Goal: Information Seeking & Learning: Learn about a topic

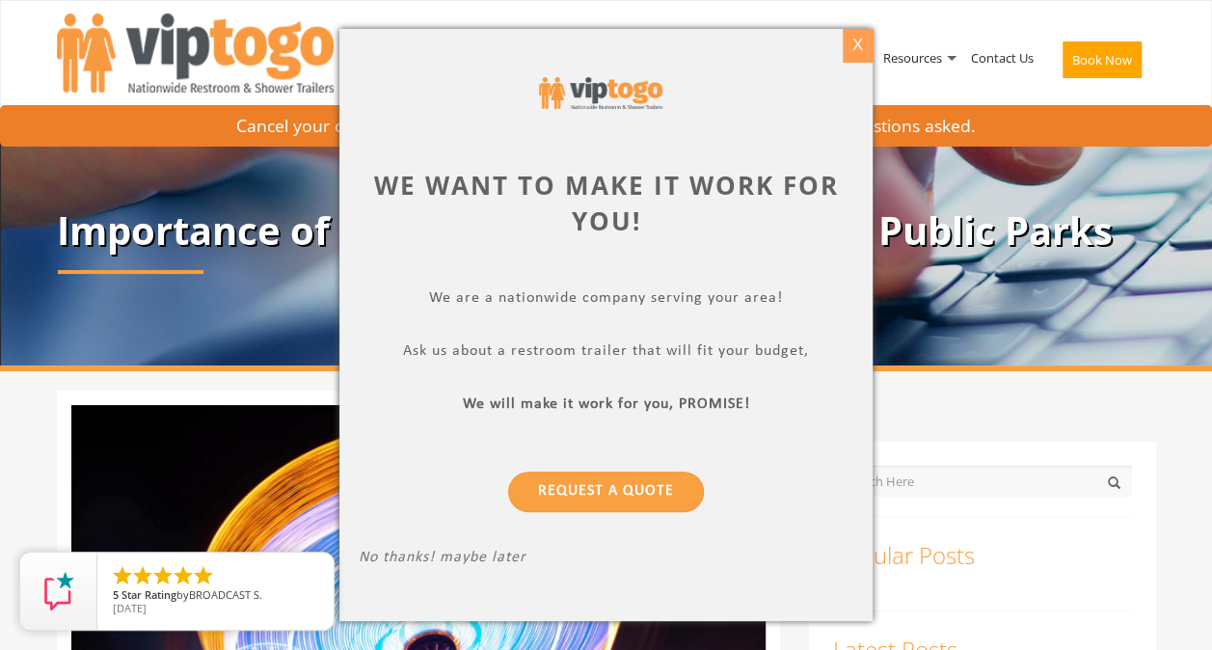
click at [847, 44] on div "X" at bounding box center [858, 45] width 30 height 33
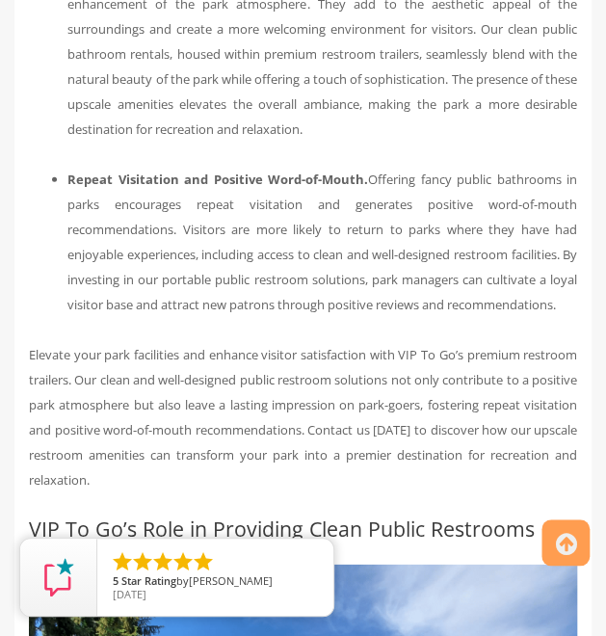
scroll to position [4680, 0]
